Goal: Task Accomplishment & Management: Manage account settings

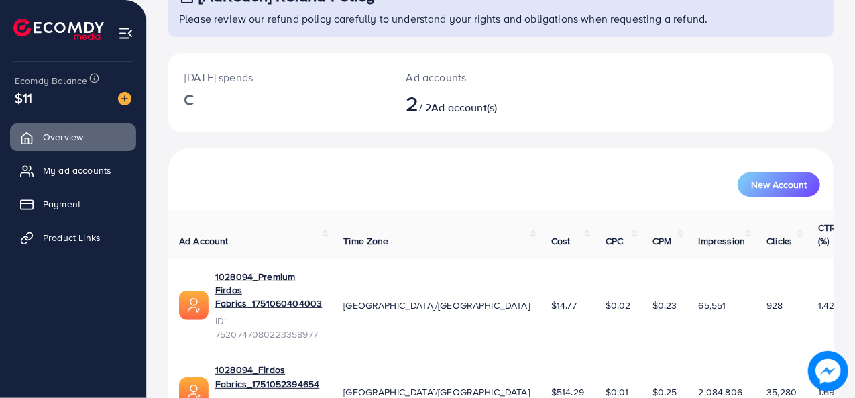
scroll to position [134, 0]
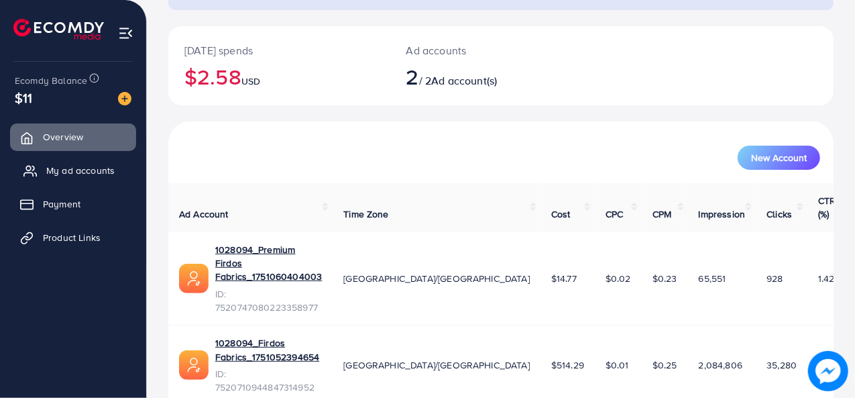
click at [70, 180] on link "My ad accounts" at bounding box center [73, 170] width 126 height 27
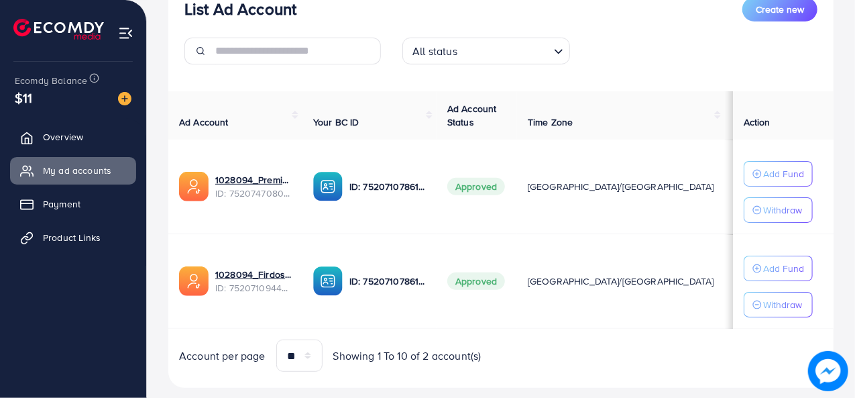
scroll to position [201, 0]
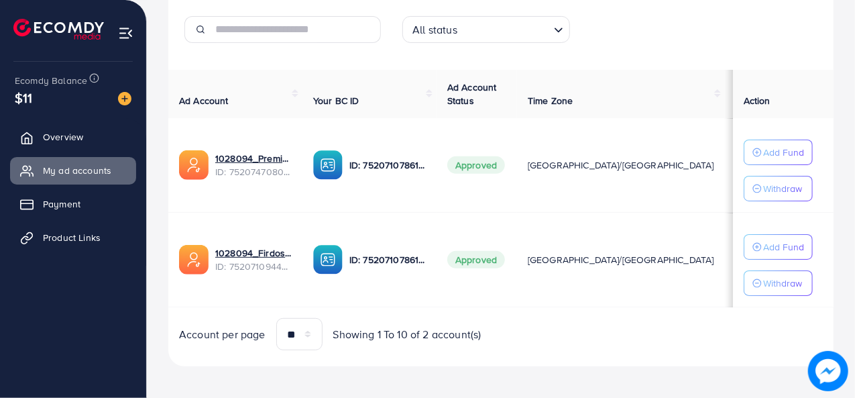
click at [46, 218] on ul "Overview My ad accounts Payment Product Links" at bounding box center [73, 192] width 146 height 148
click at [44, 203] on link "Payment" at bounding box center [73, 203] width 126 height 27
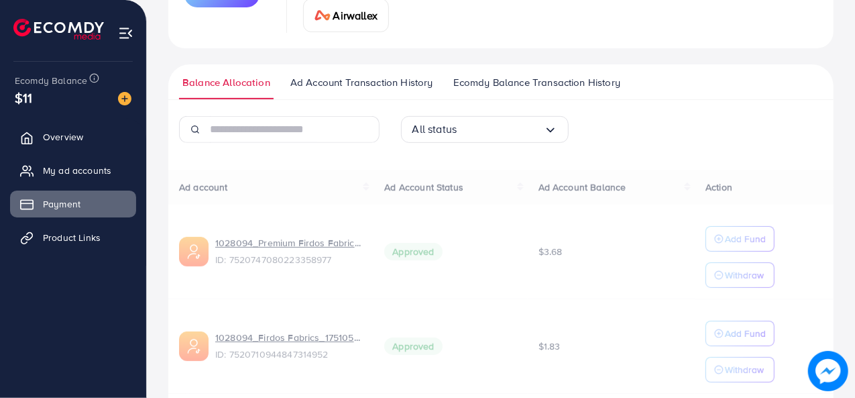
scroll to position [298, 0]
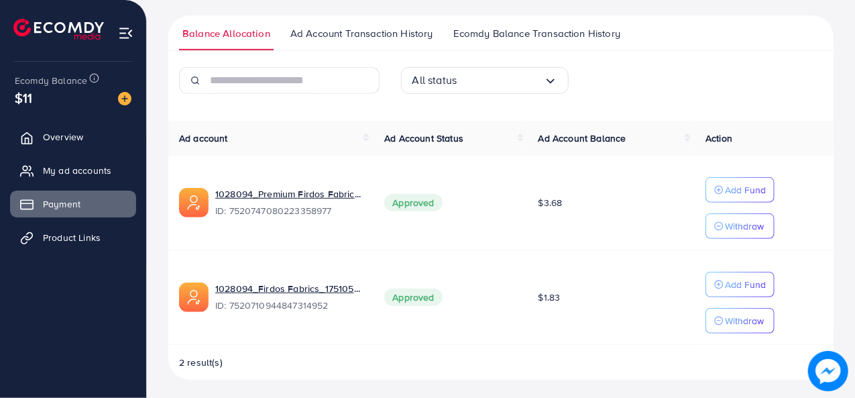
click at [421, 139] on span "Ad Account Status" at bounding box center [423, 137] width 79 height 13
click at [580, 139] on span "Ad Account Balance" at bounding box center [583, 137] width 88 height 13
click at [455, 70] on div "All status" at bounding box center [478, 80] width 131 height 21
click at [501, 327] on td "Approved" at bounding box center [451, 297] width 154 height 95
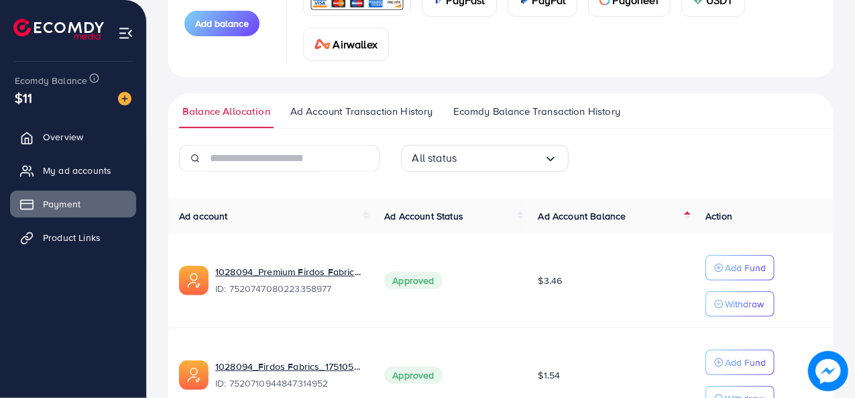
scroll to position [164, 0]
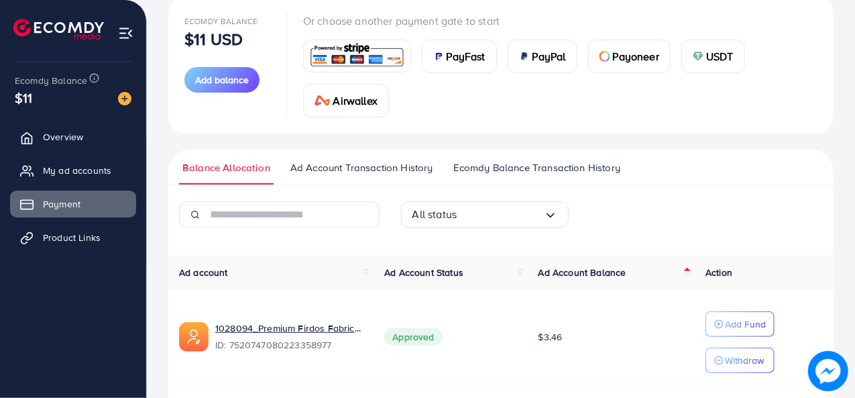
click at [313, 168] on span "Ad Account Transaction History" at bounding box center [361, 167] width 143 height 15
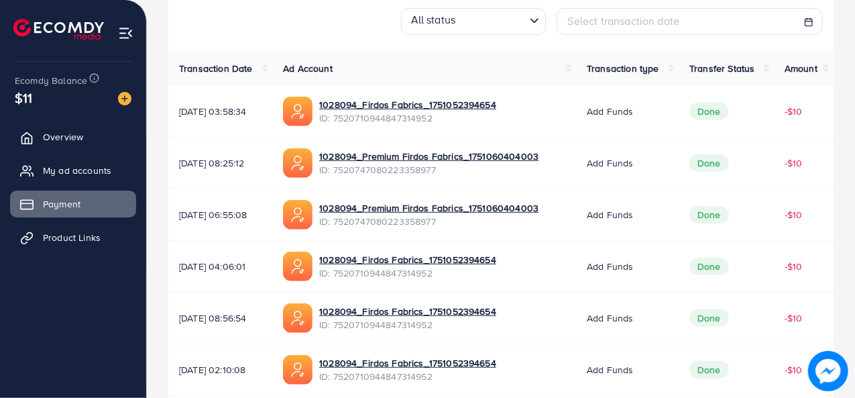
scroll to position [424, 0]
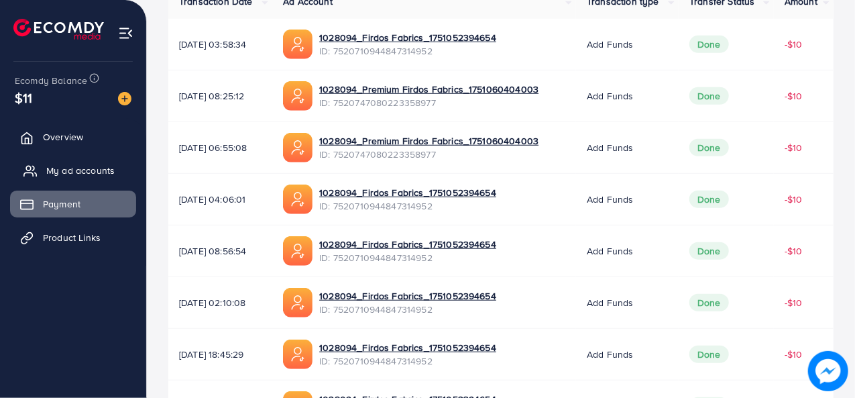
click at [75, 168] on span "My ad accounts" at bounding box center [80, 170] width 68 height 13
